Goal: Navigation & Orientation: Go to known website

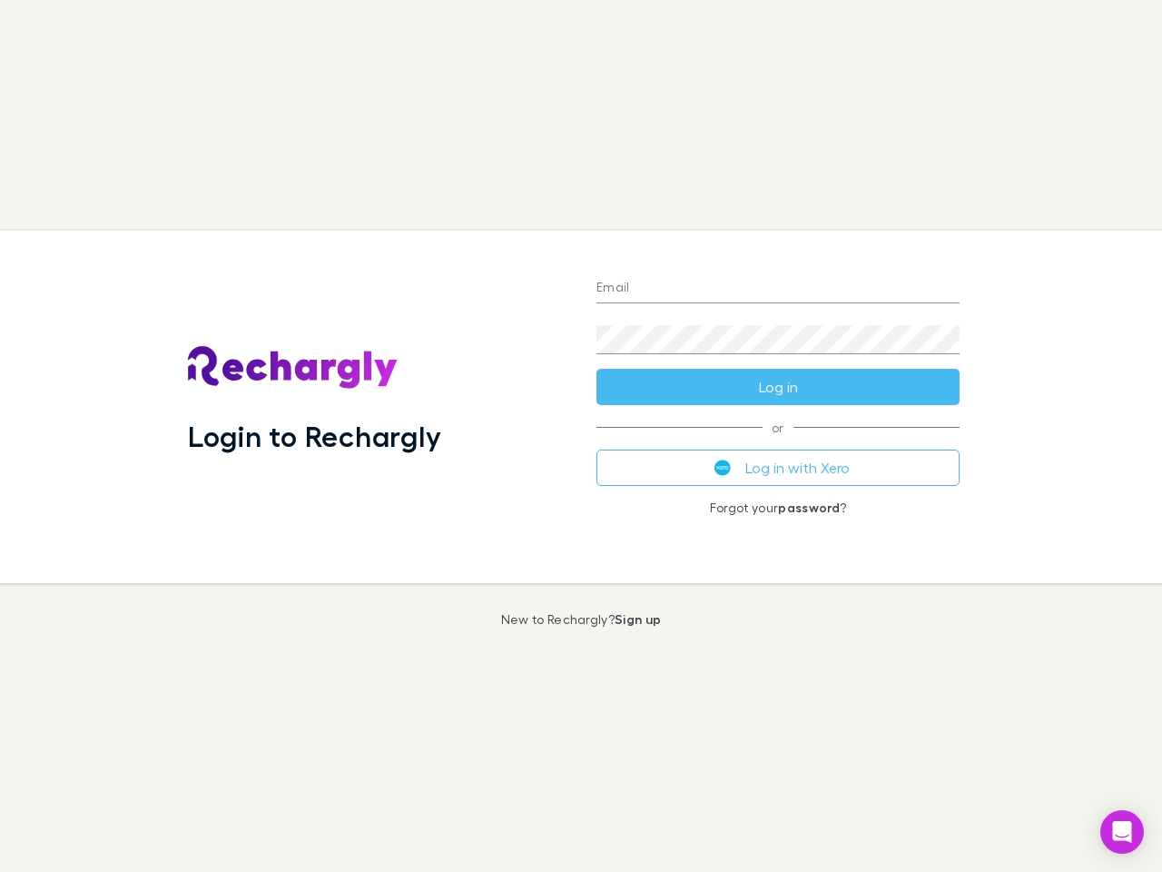
click at [581, 436] on div "Login to Rechargly" at bounding box center [377, 407] width 409 height 352
click at [778, 289] on input "Email" at bounding box center [777, 288] width 363 height 29
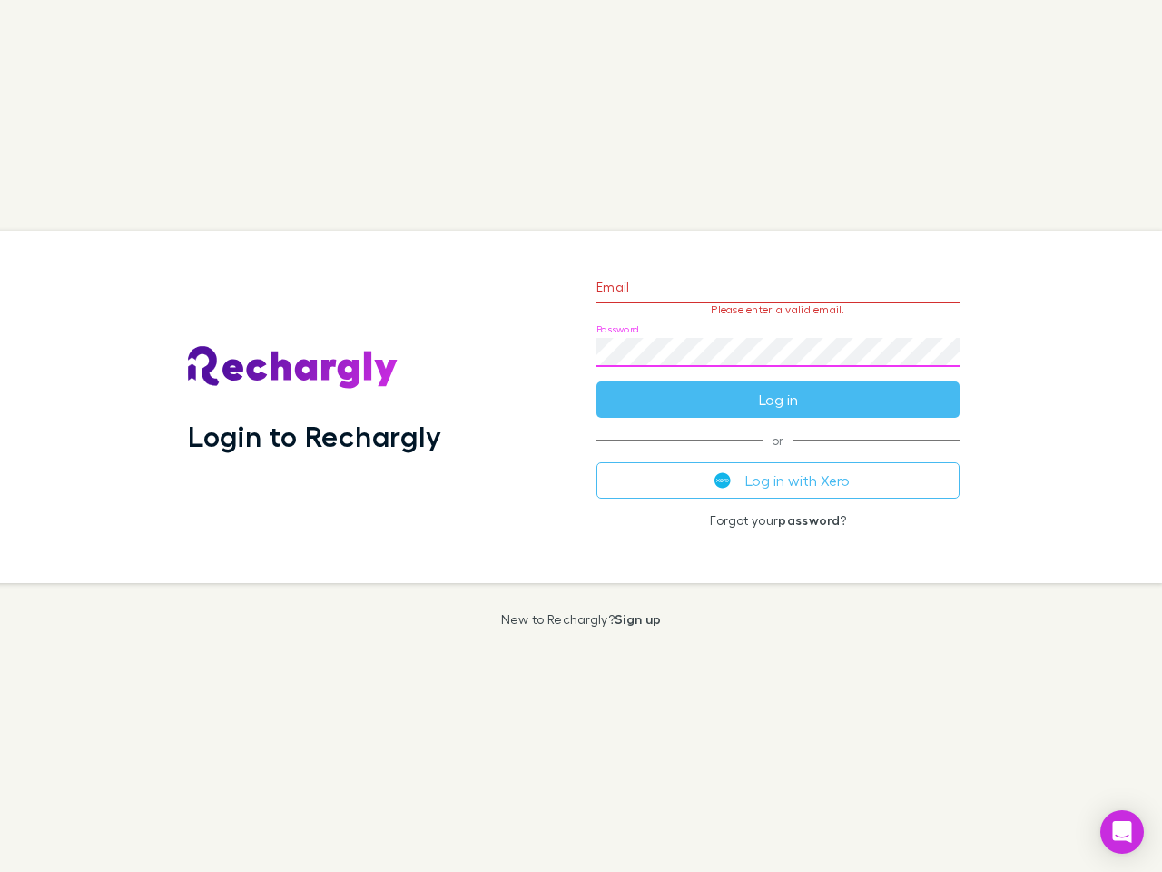
click at [778, 387] on form "Email Please enter a valid email. Password Log in" at bounding box center [777, 339] width 363 height 158
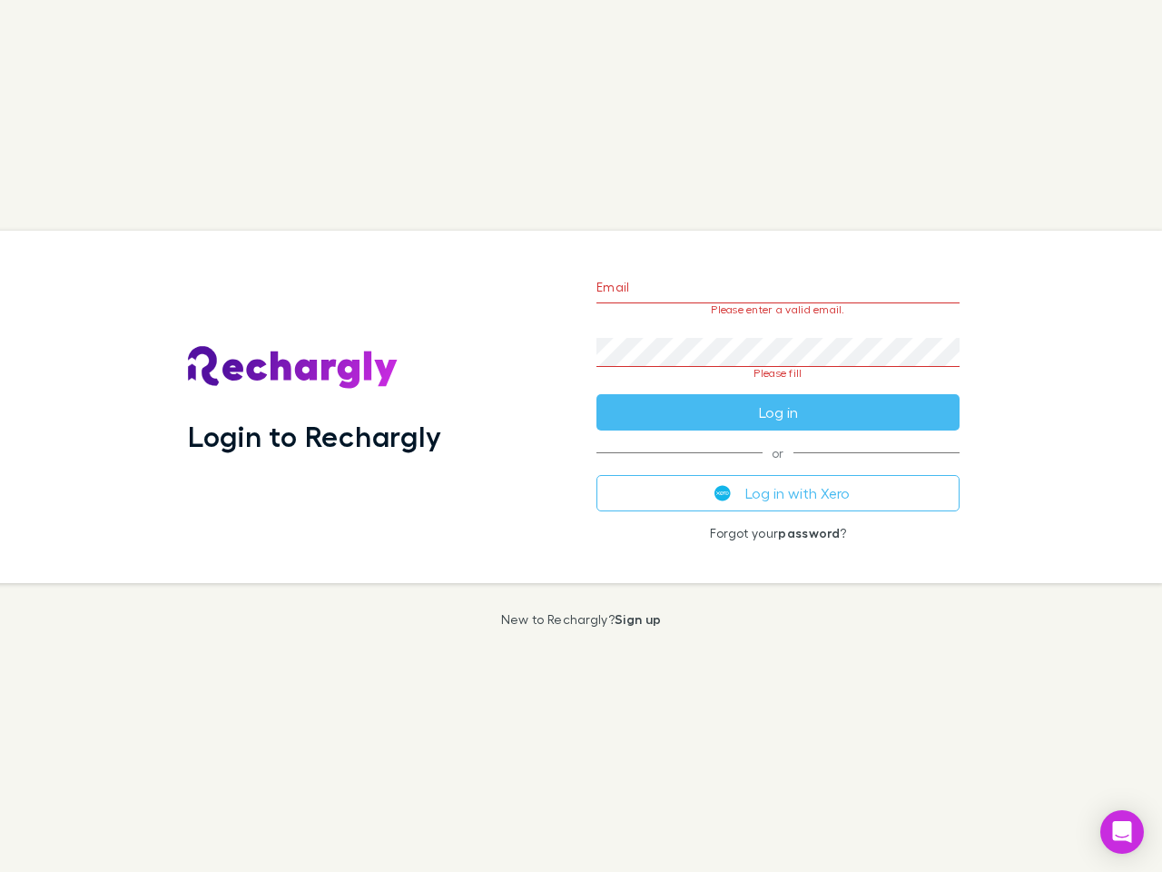
click at [778, 468] on div "Email Please enter a valid email. Password Please fill Log in or Log in with Xe…" at bounding box center [778, 407] width 392 height 352
click at [1122, 832] on icon "Open Intercom Messenger" at bounding box center [1122, 832] width 19 height 22
